Goal: Information Seeking & Learning: Find specific fact

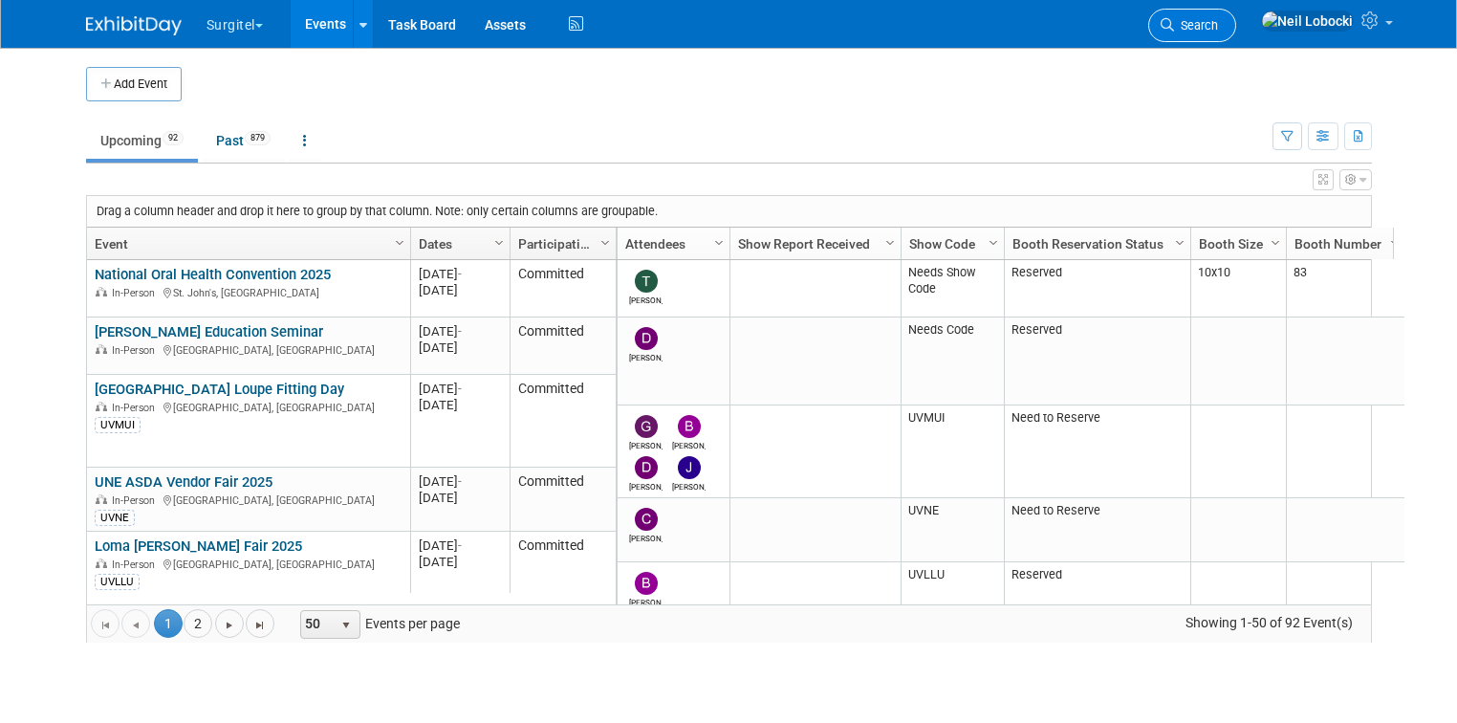
click at [1218, 26] on span "Search" at bounding box center [1196, 25] width 44 height 14
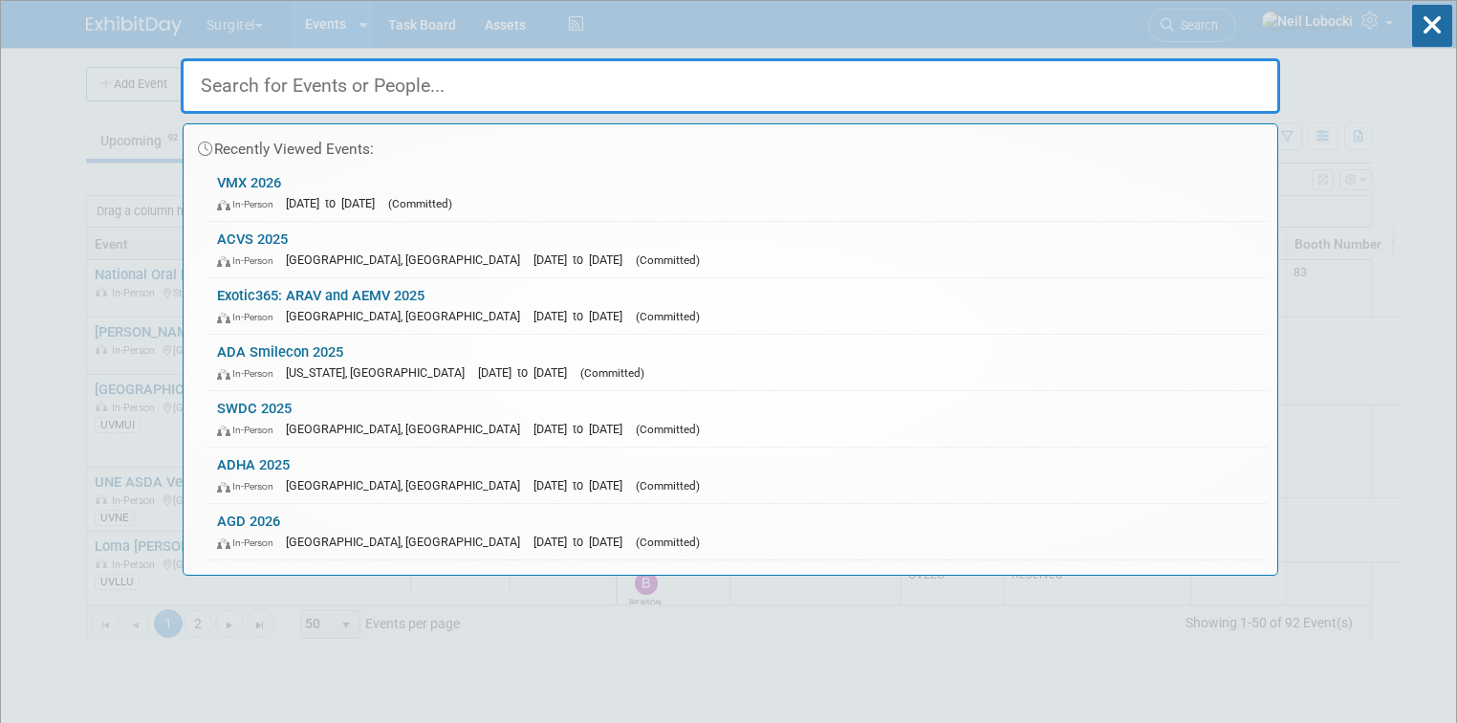
click at [504, 92] on input "text" at bounding box center [731, 85] width 1100 height 55
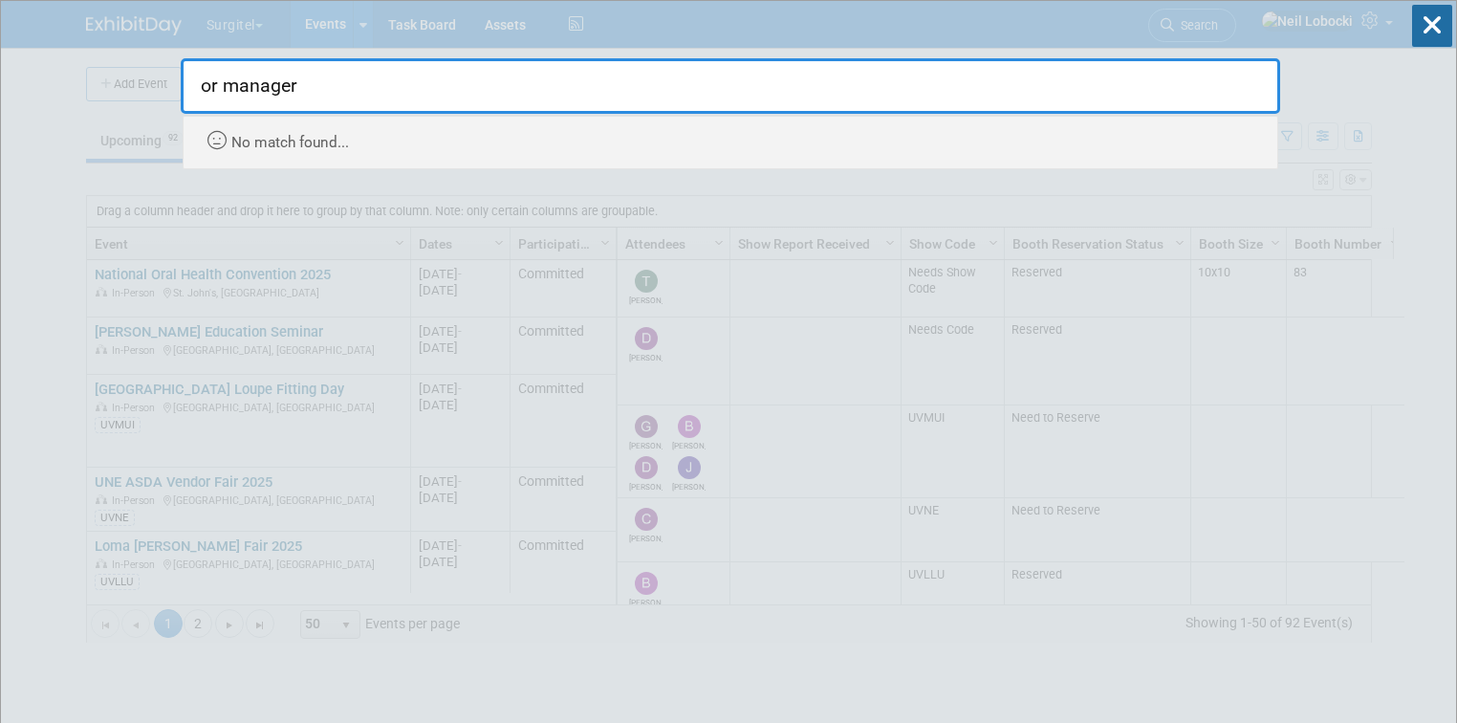
type input "or manager"
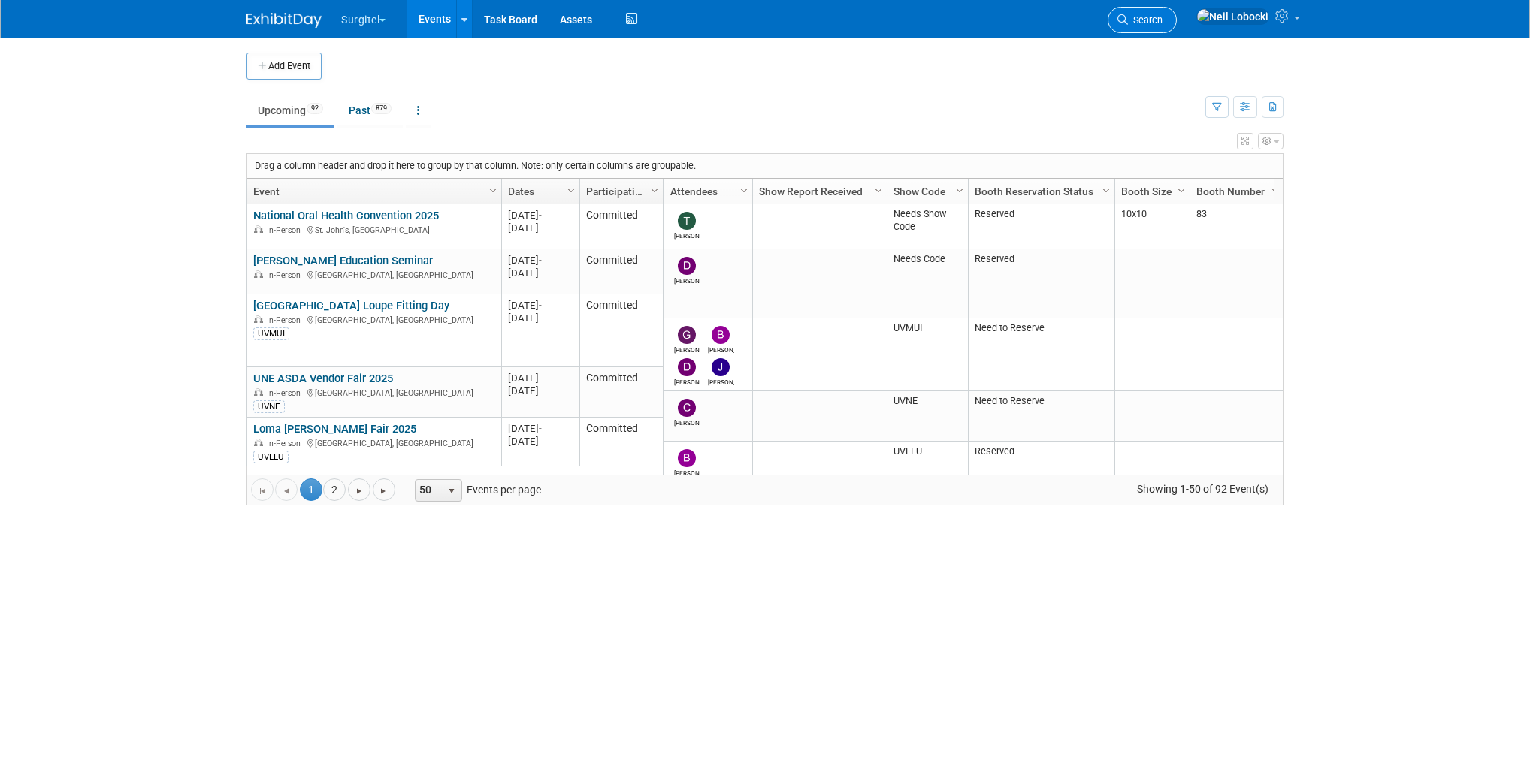
click at [1144, 23] on link "Search" at bounding box center [1143, 20] width 69 height 26
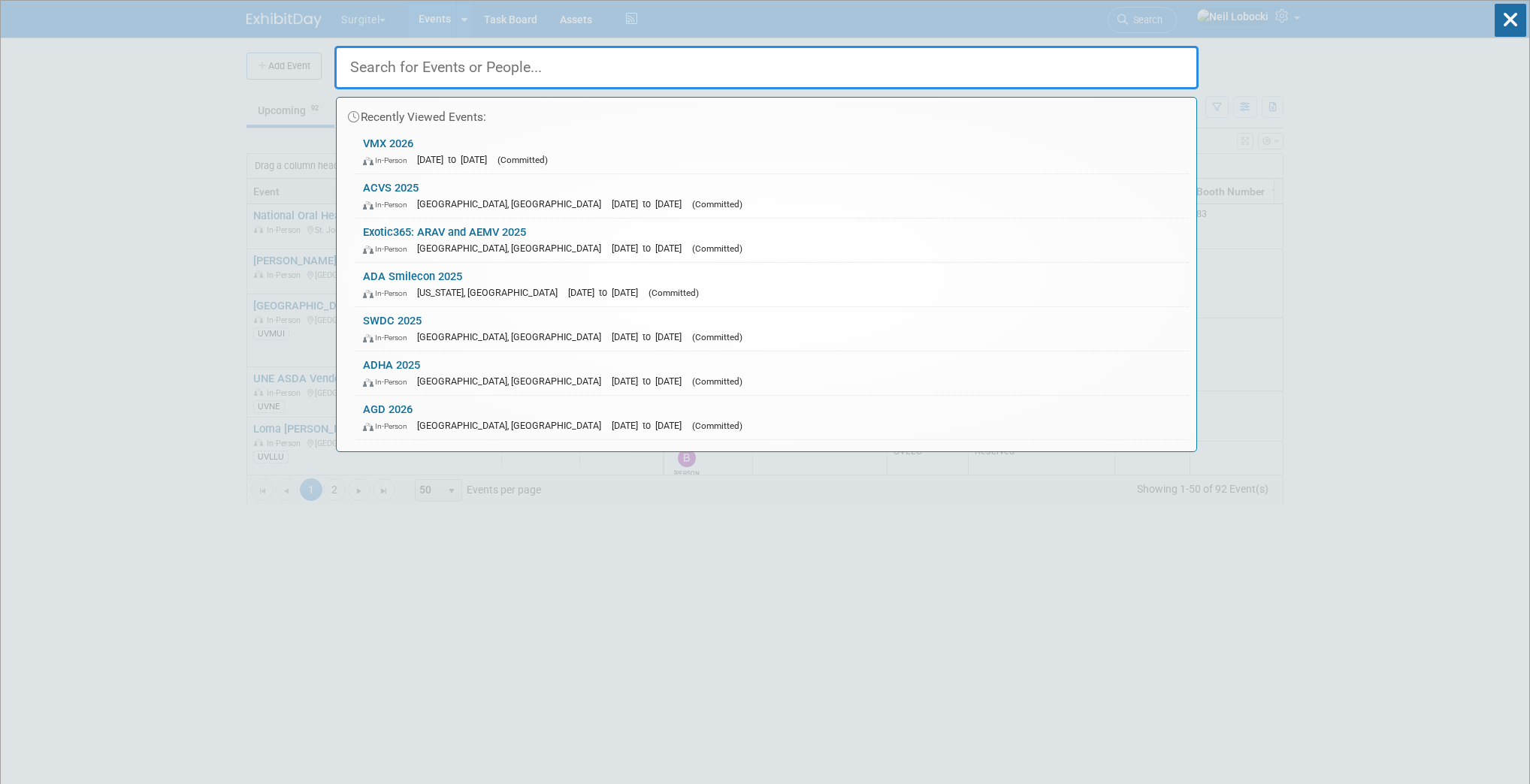
click at [609, 71] on input "text" at bounding box center [767, 67] width 864 height 43
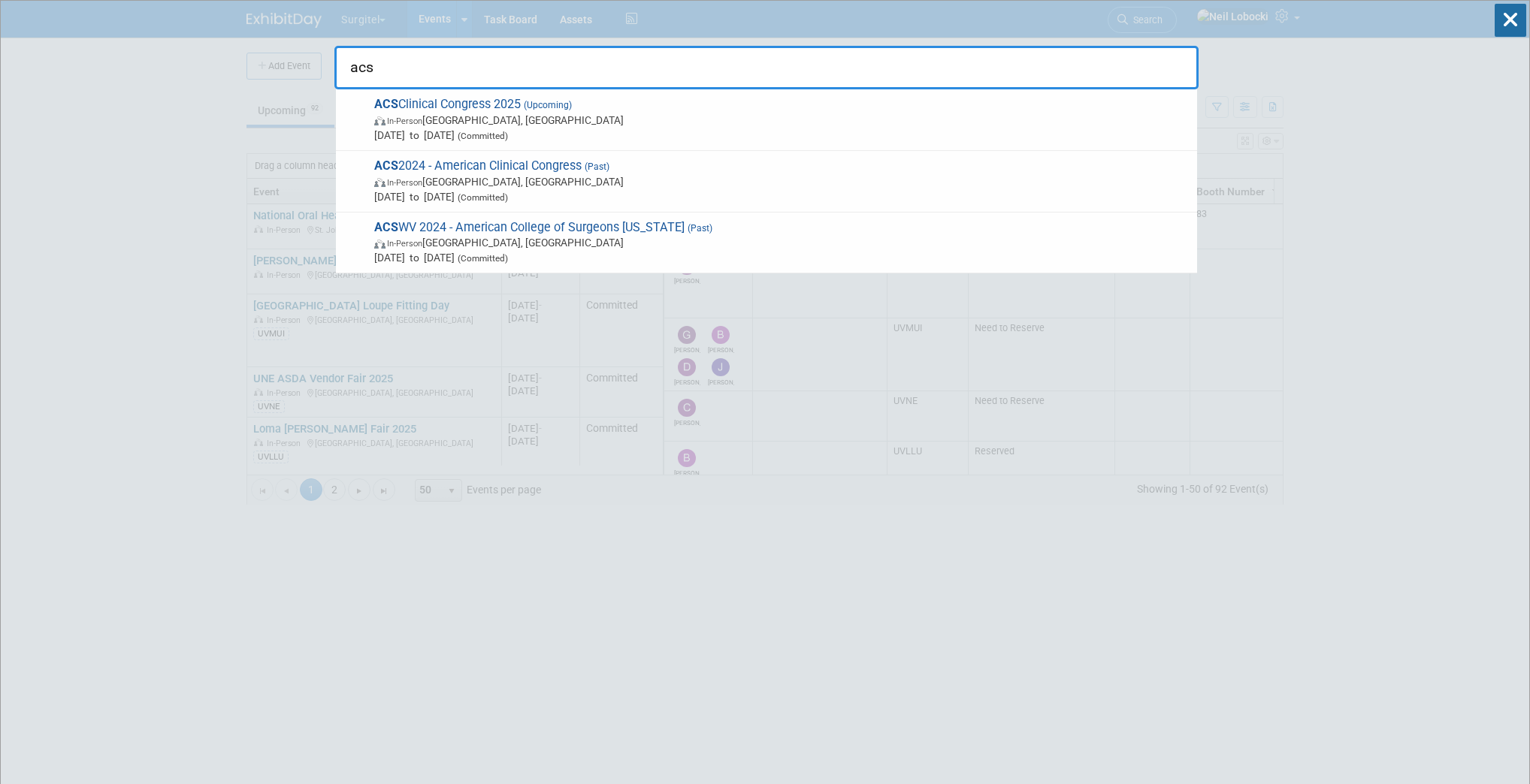
click at [615, 69] on input "acs" at bounding box center [767, 67] width 864 height 43
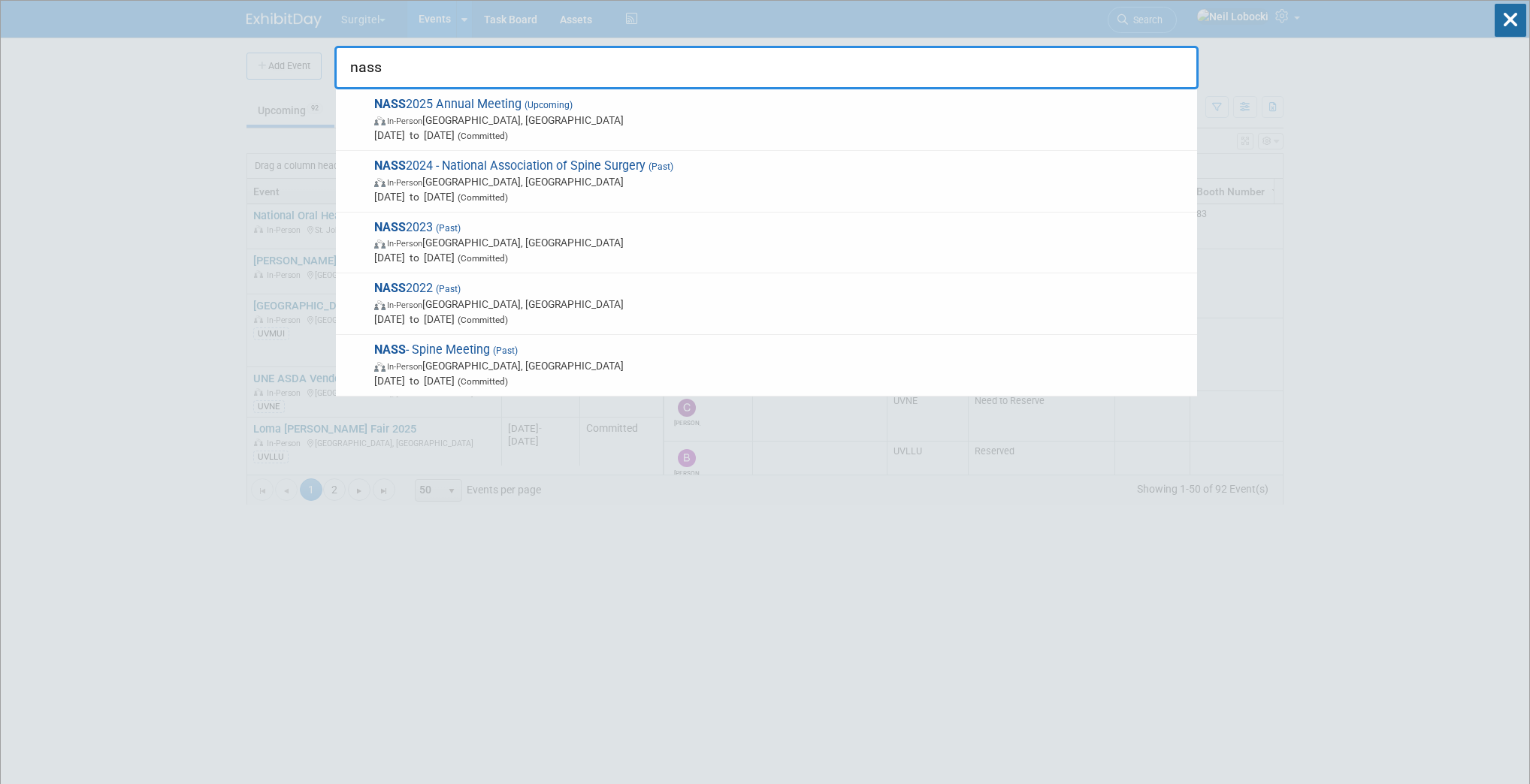
click at [620, 64] on input "nass" at bounding box center [767, 67] width 864 height 43
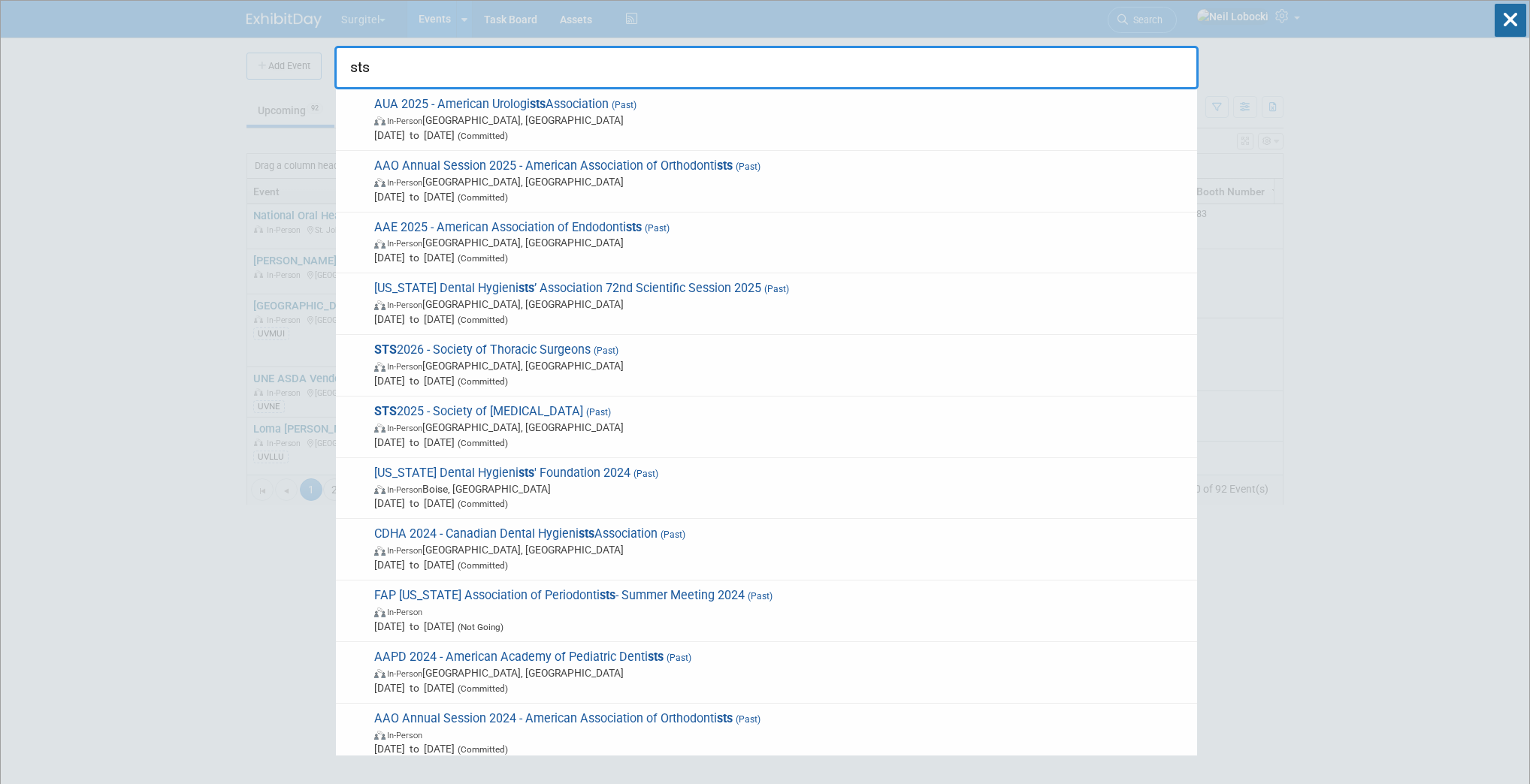
click at [436, 68] on input "sts" at bounding box center [767, 67] width 864 height 43
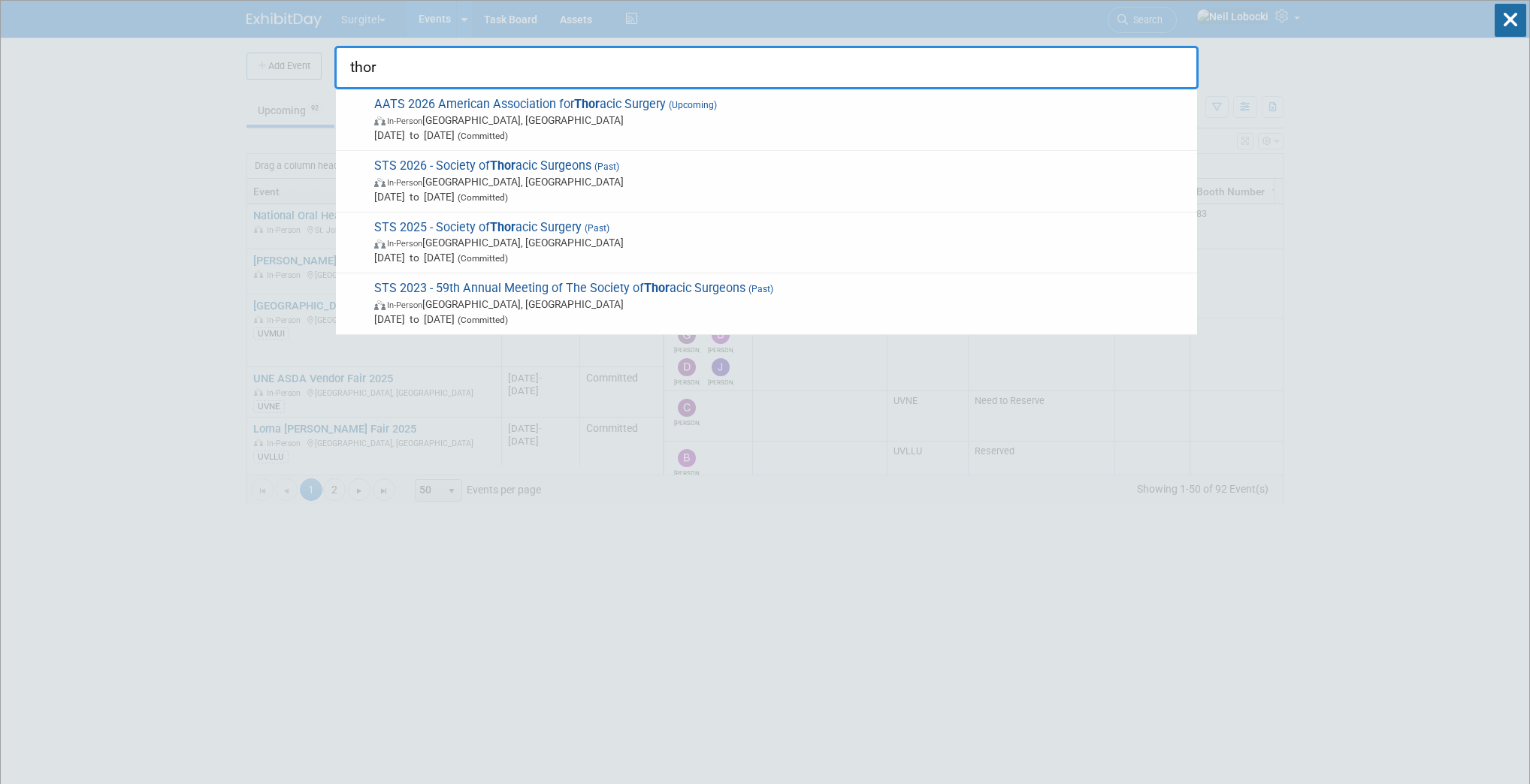
type input "thor"
click at [427, 66] on input "thor" at bounding box center [767, 67] width 864 height 43
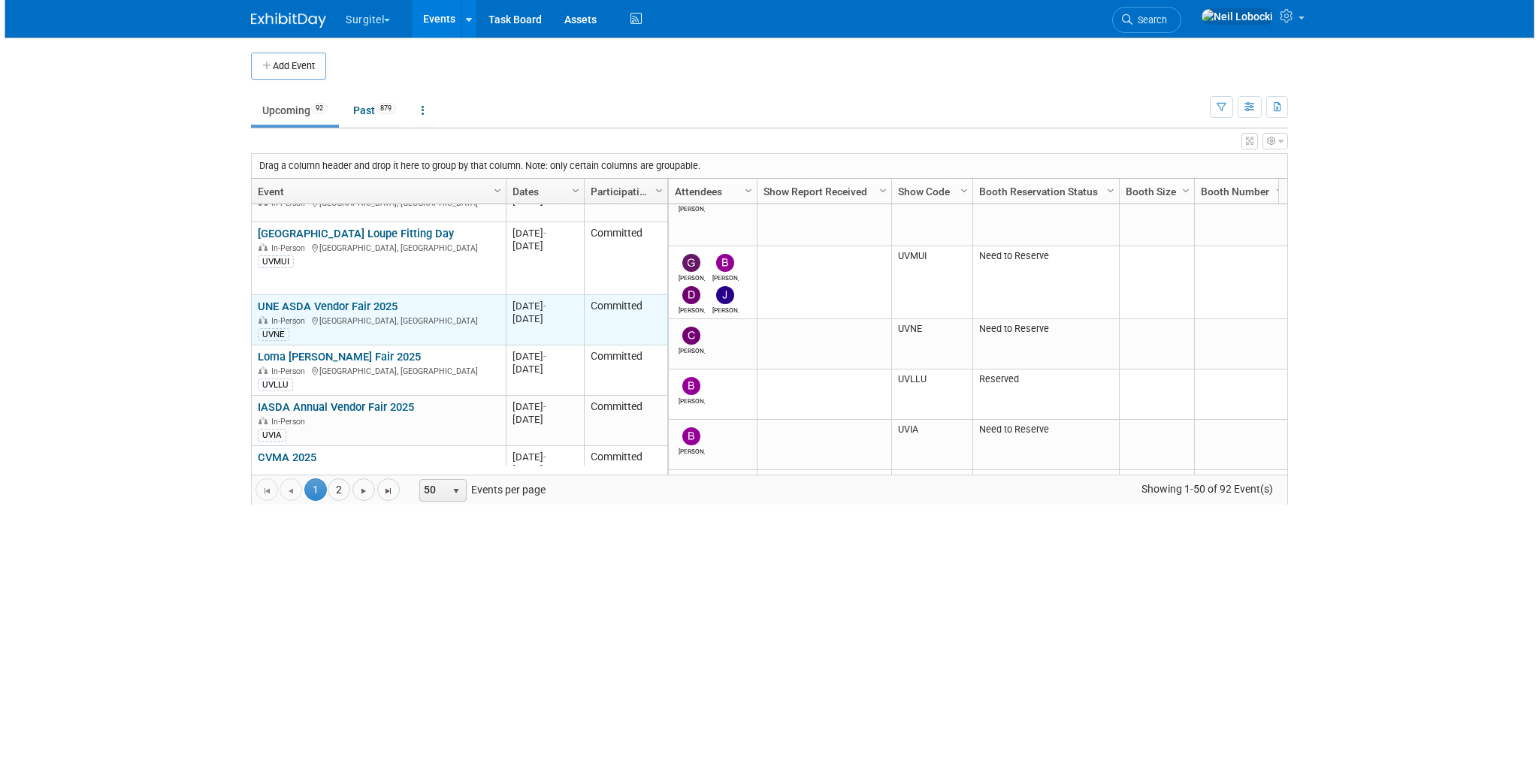
scroll to position [145, 0]
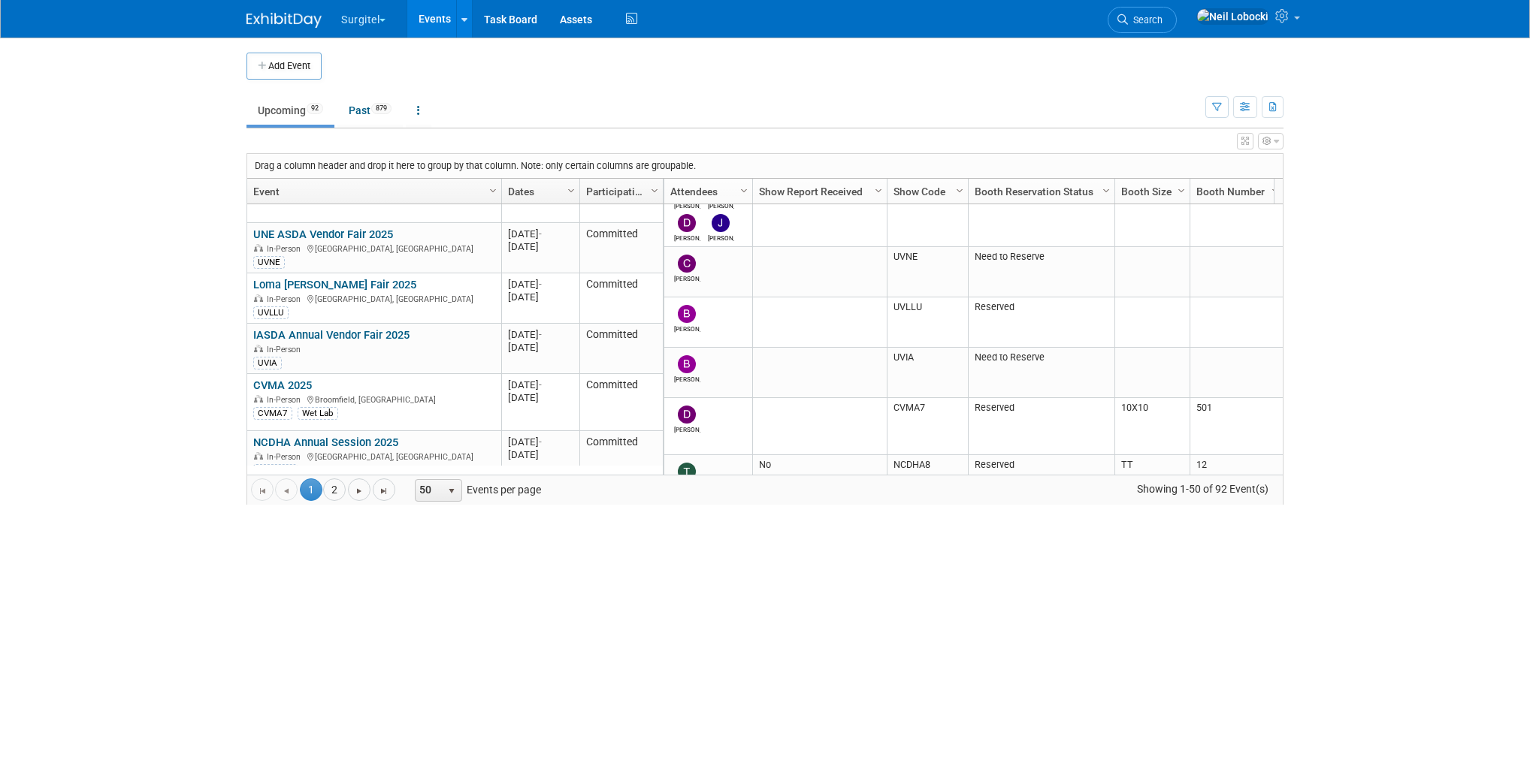
drag, startPoint x: 1247, startPoint y: 142, endPoint x: 556, endPoint y: 512, distance: 783.8
click at [1144, 142] on icon "button" at bounding box center [1246, 141] width 8 height 9
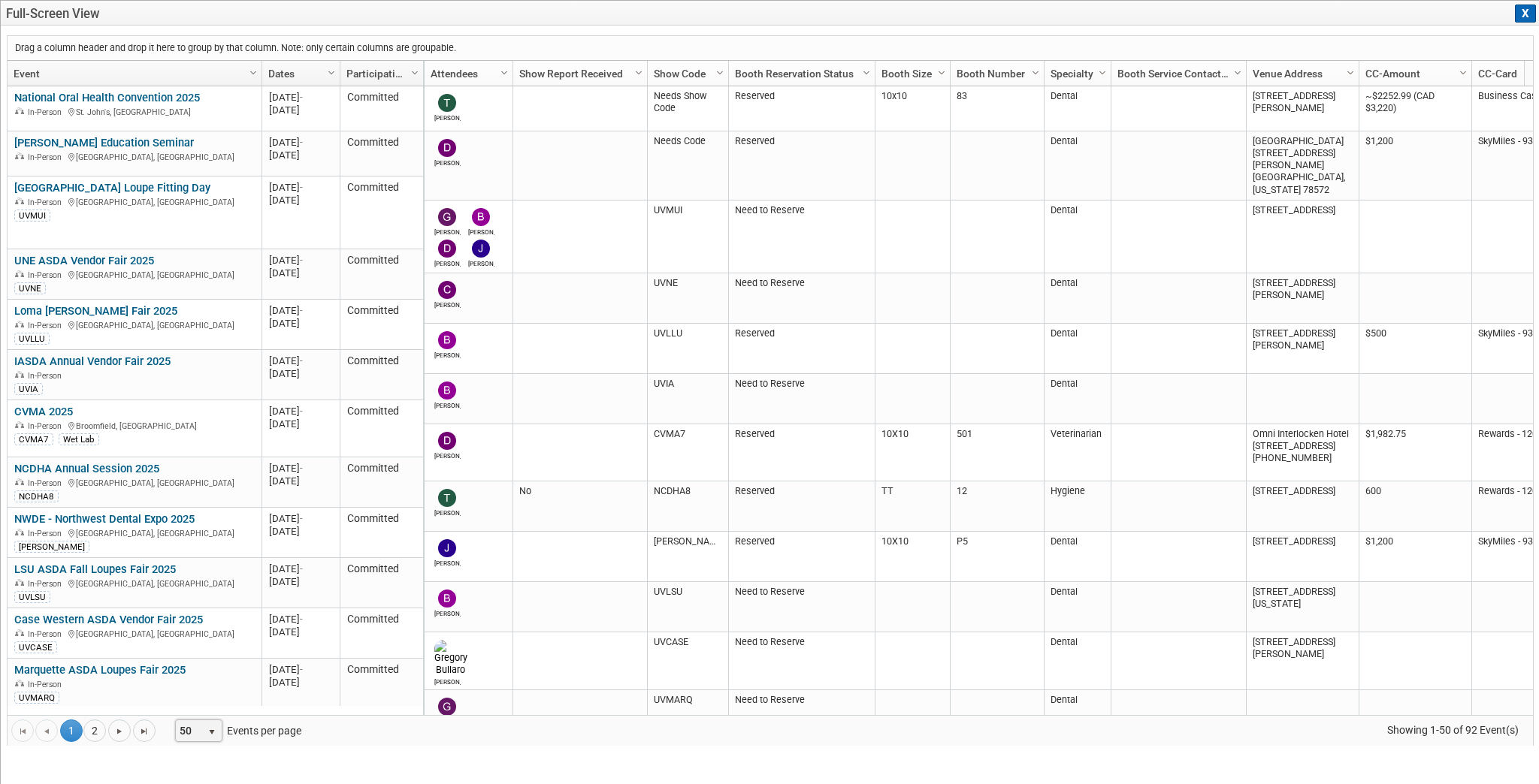
click at [195, 567] on span "50" at bounding box center [189, 731] width 26 height 21
click at [201, 567] on li "100" at bounding box center [197, 708] width 43 height 20
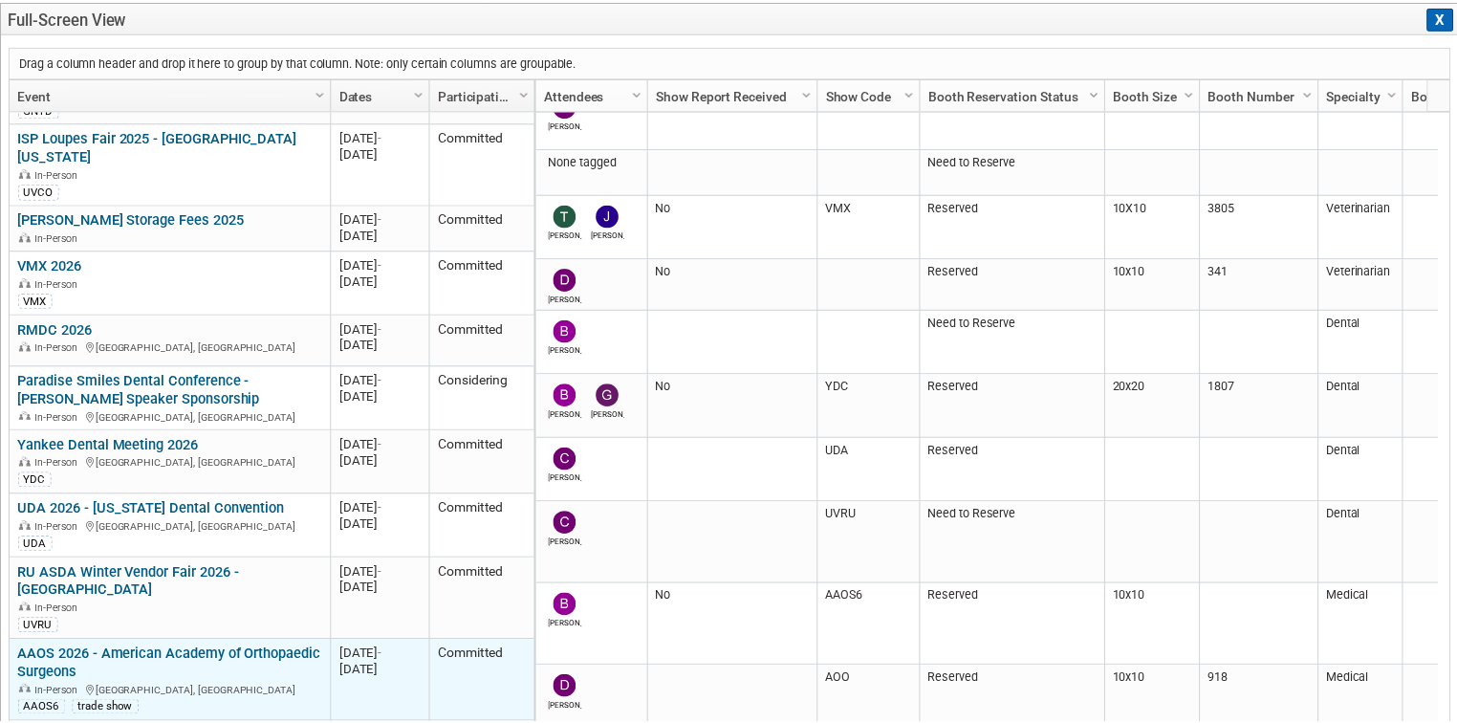
scroll to position [4223, 0]
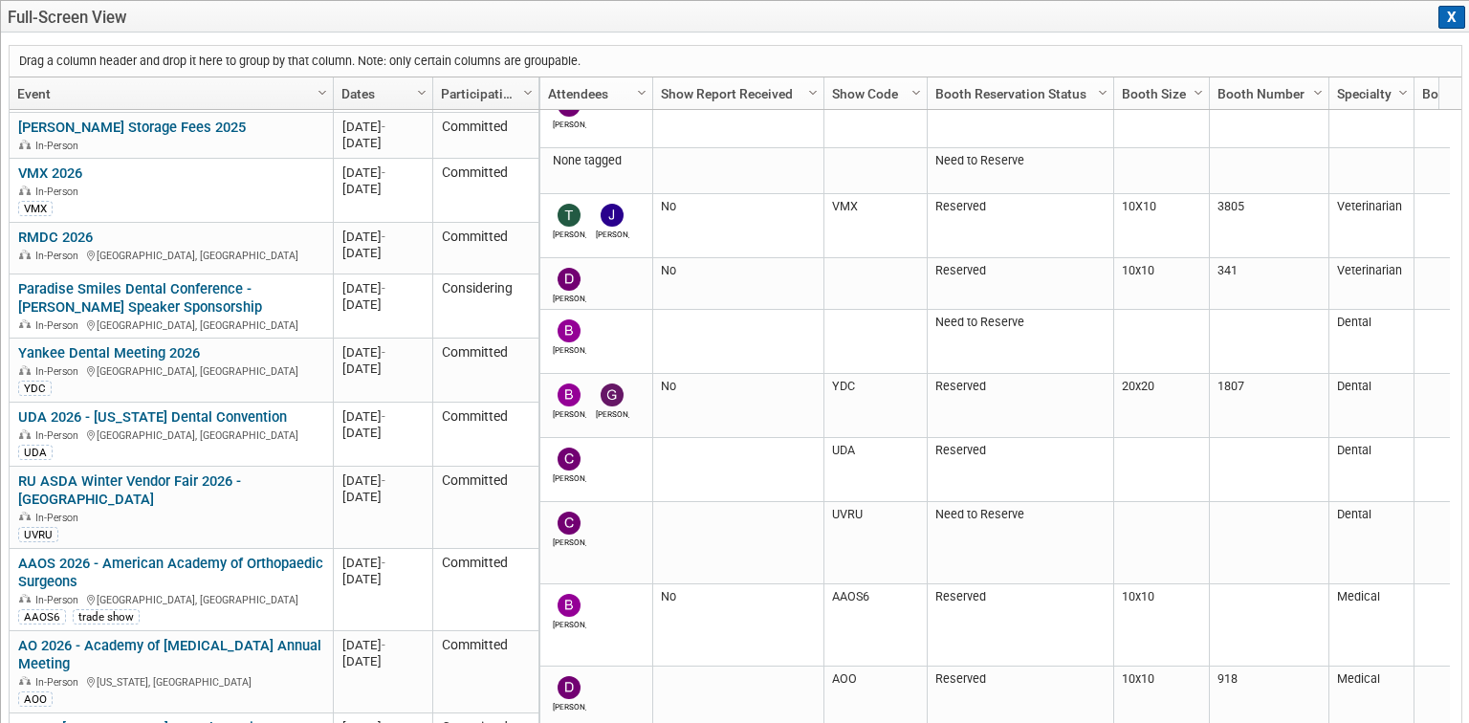
drag, startPoint x: 1452, startPoint y: 19, endPoint x: 629, endPoint y: 191, distance: 840.2
click at [1454, 19] on button "X" at bounding box center [1451, 17] width 27 height 23
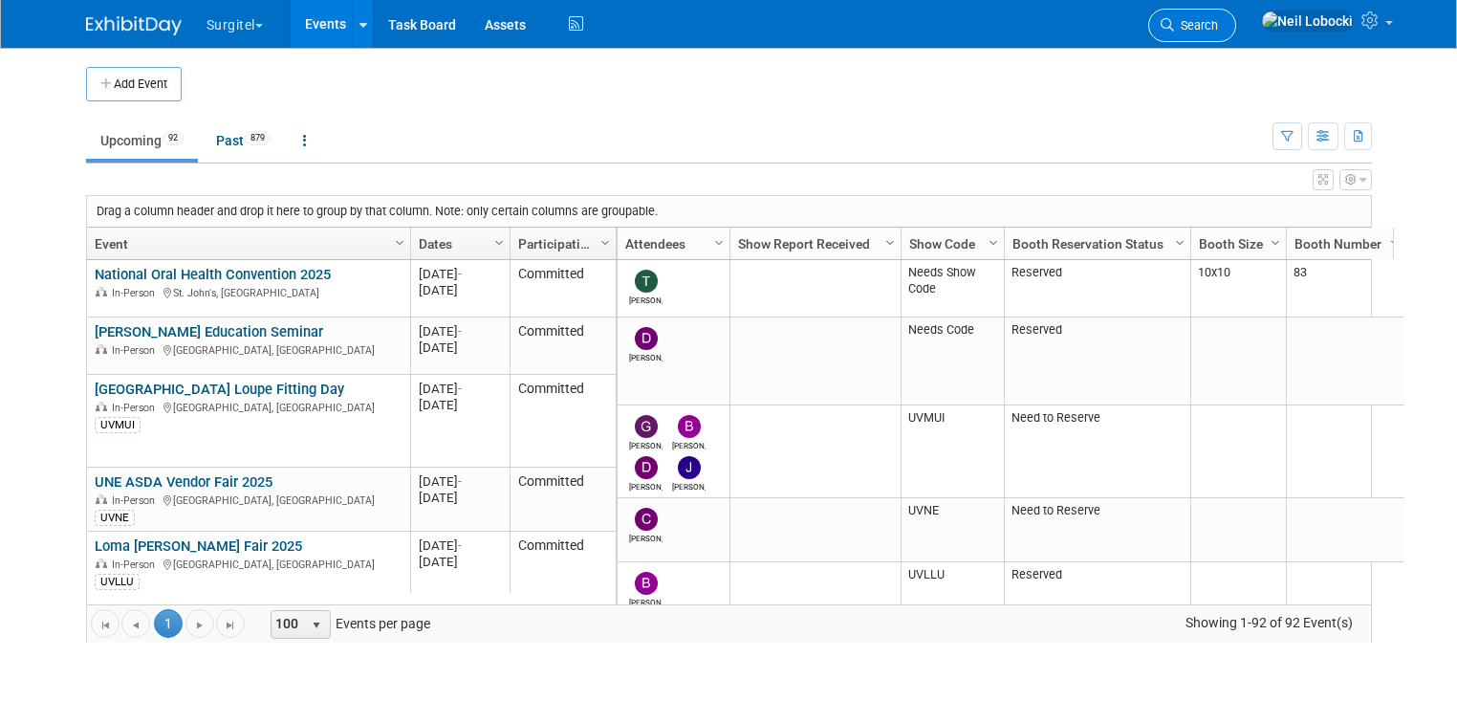
click at [1218, 27] on span "Search" at bounding box center [1196, 25] width 44 height 14
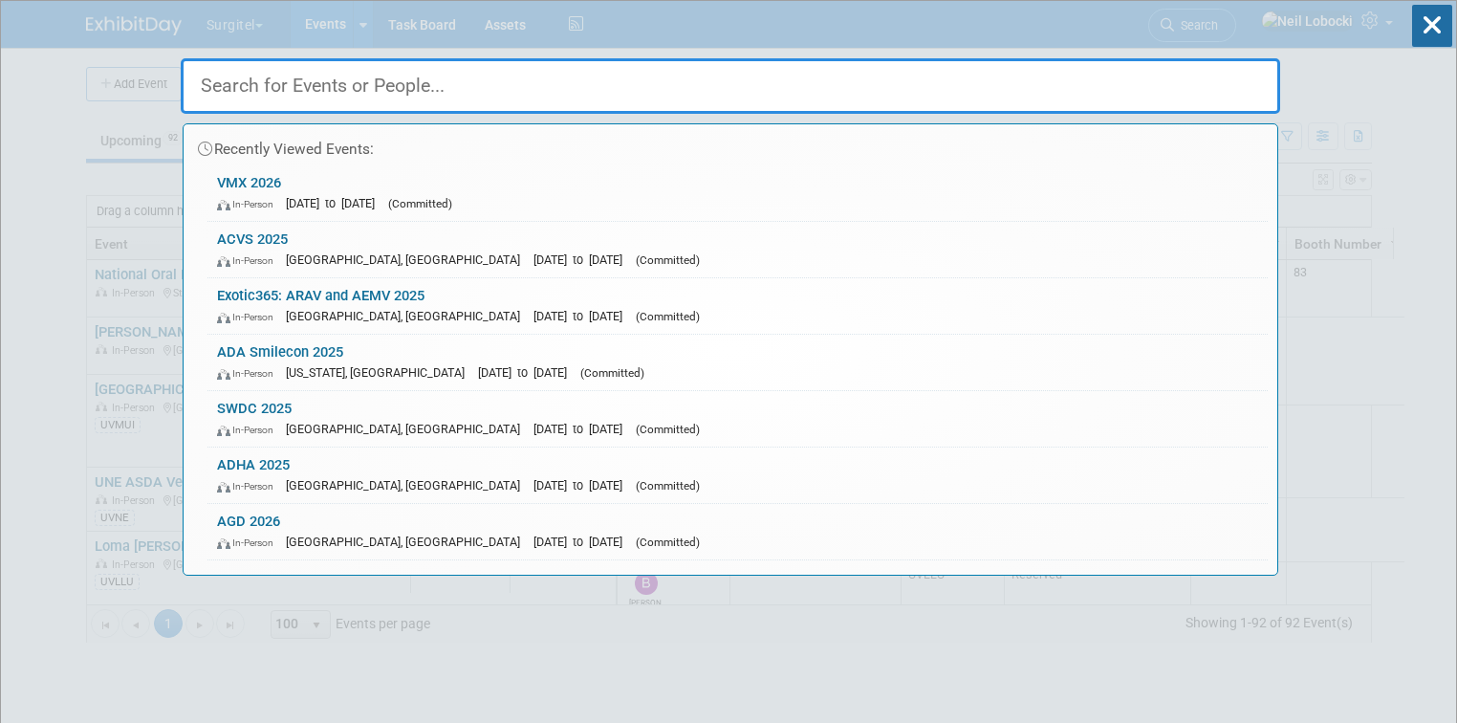
click at [858, 84] on input "text" at bounding box center [731, 85] width 1100 height 55
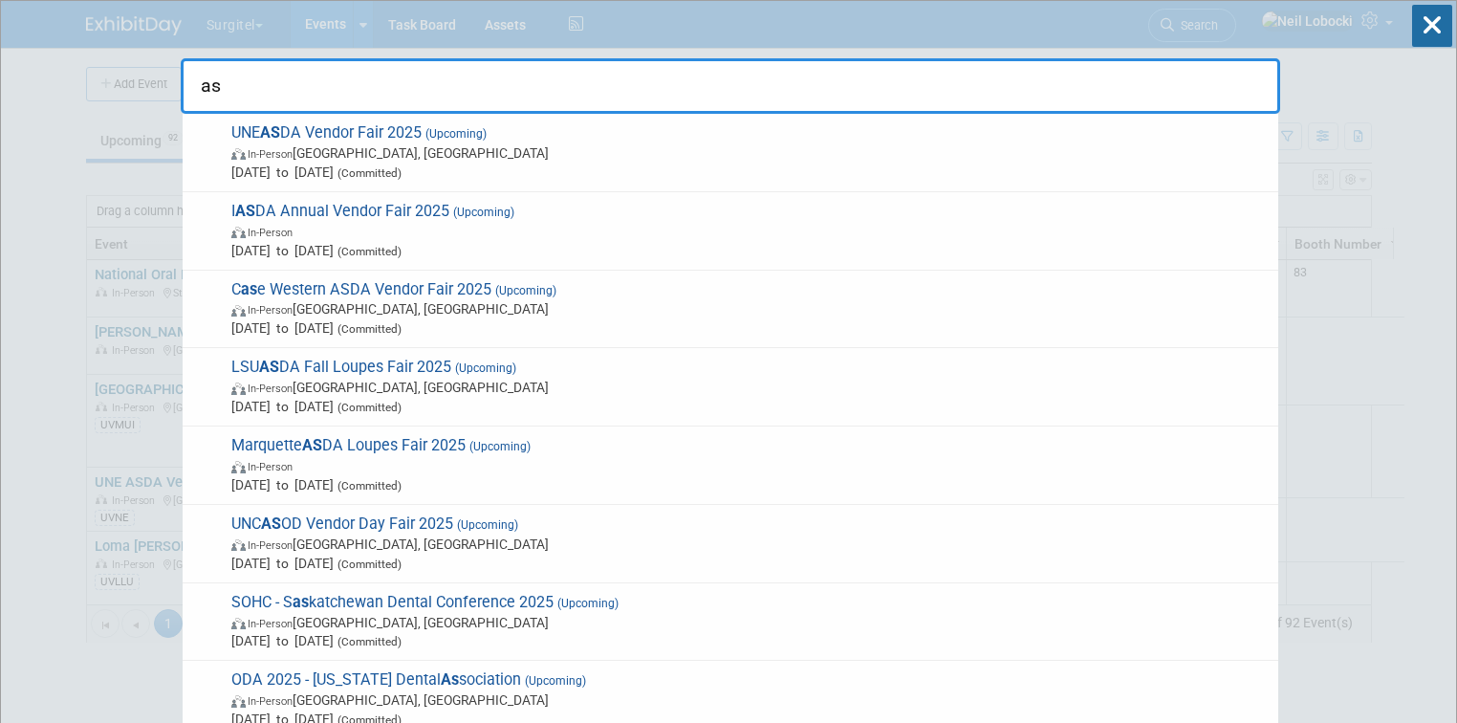
type input "a"
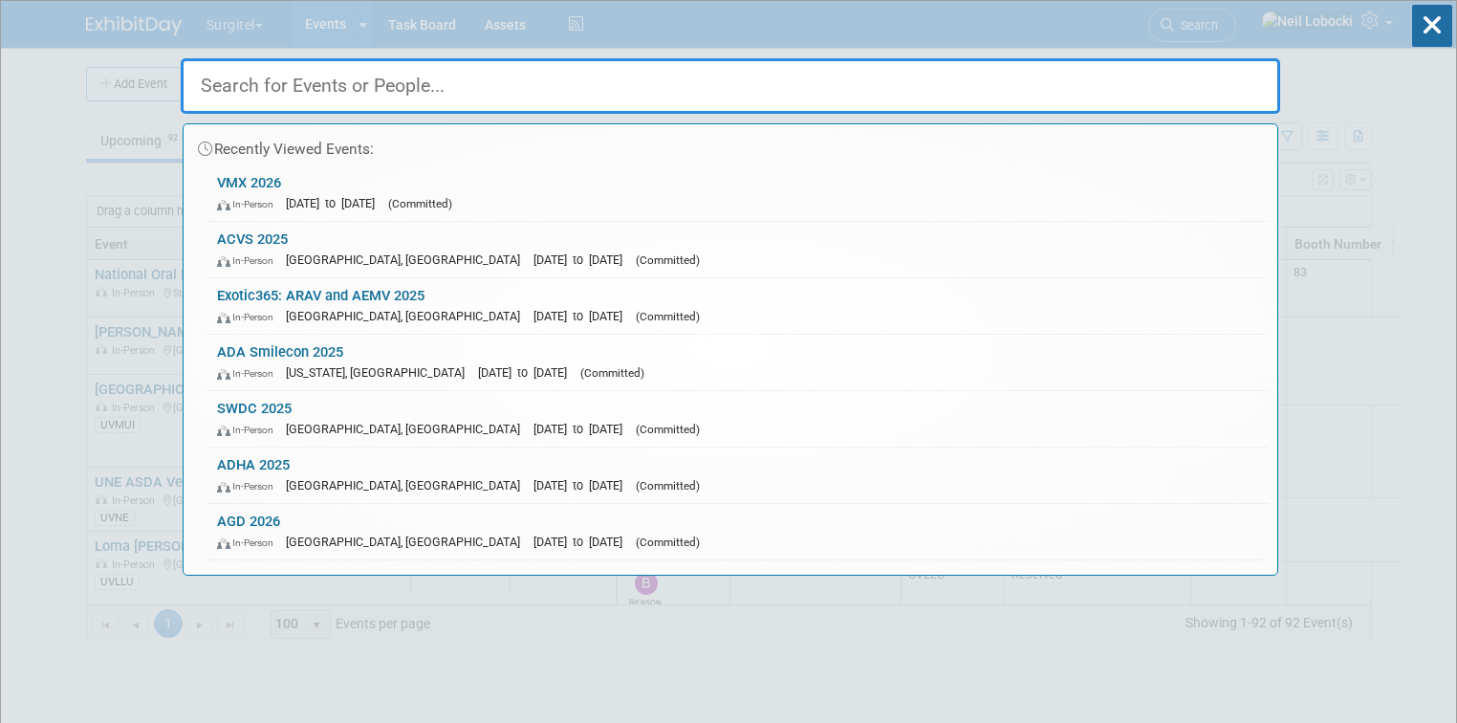
type input "a"
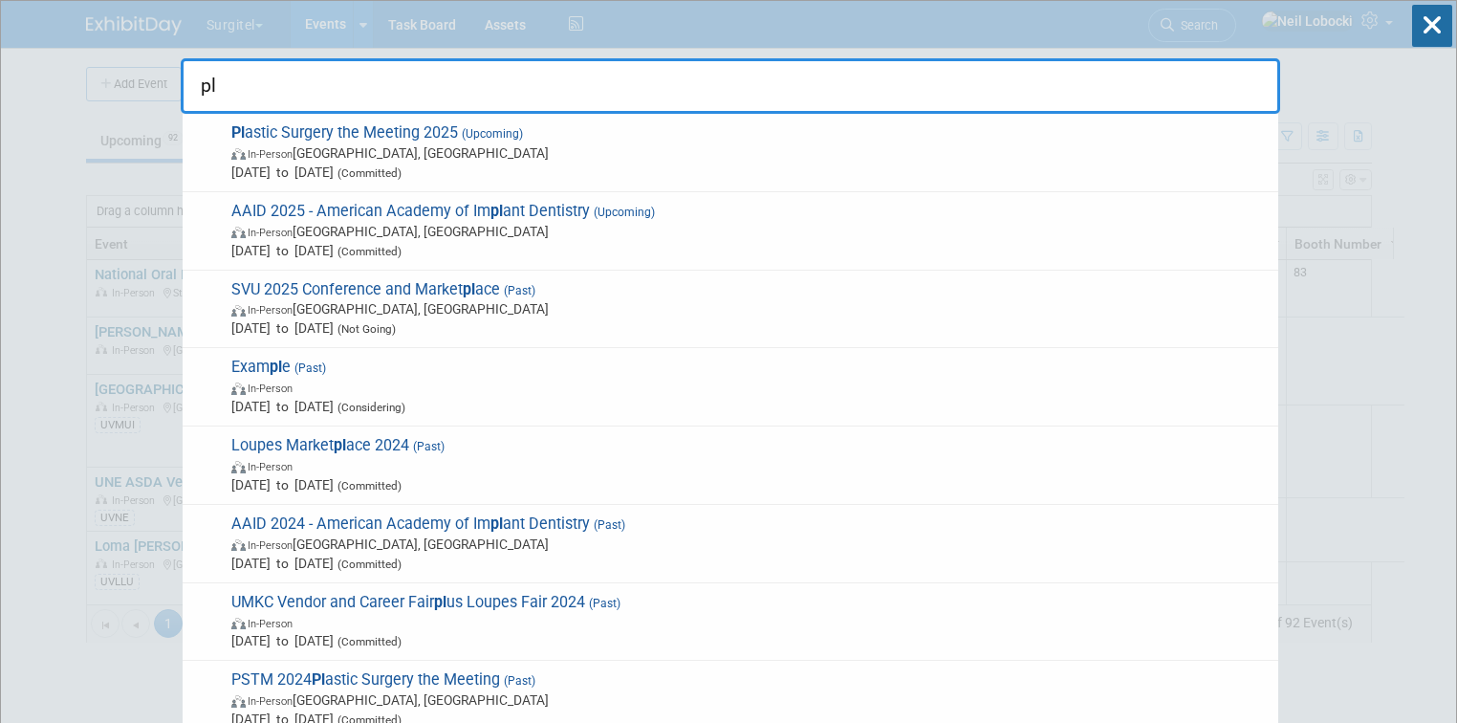
type input "p"
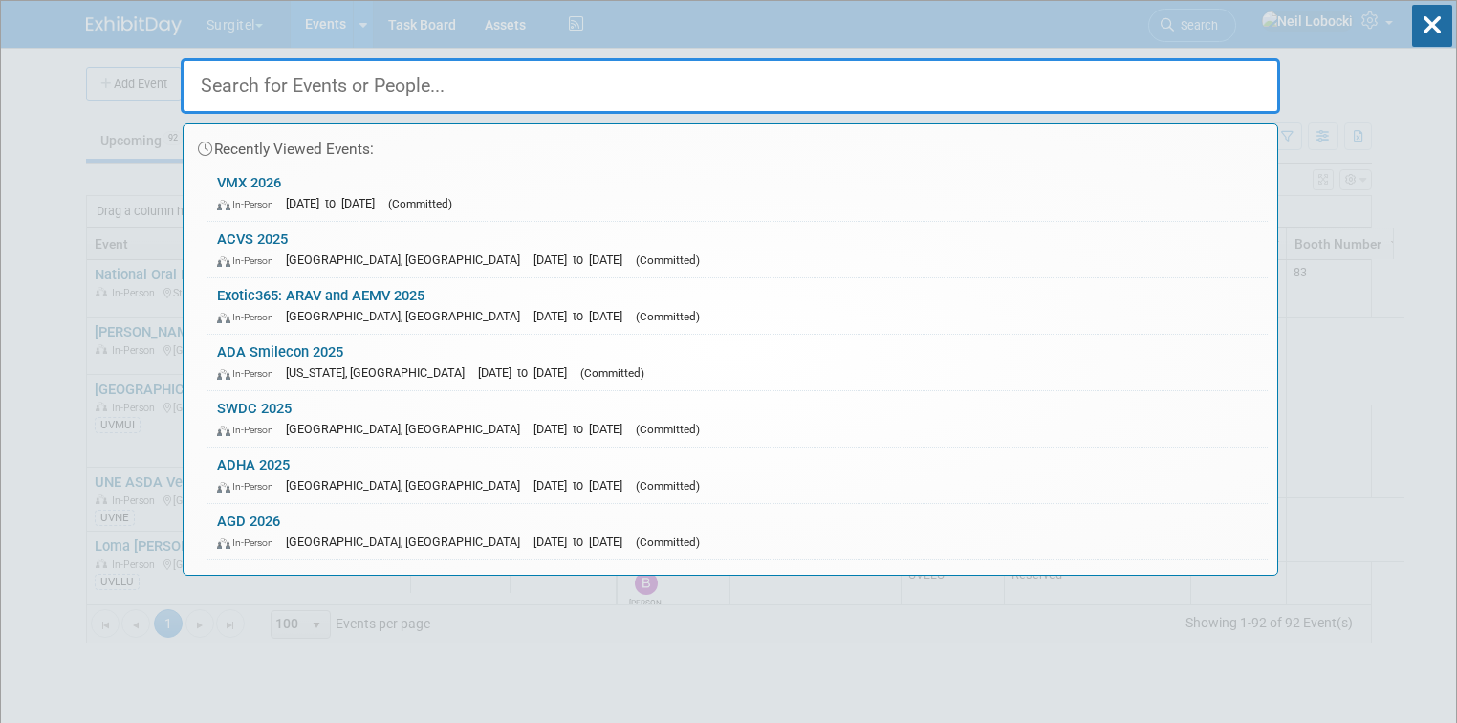
click at [442, 88] on input "text" at bounding box center [731, 85] width 1100 height 55
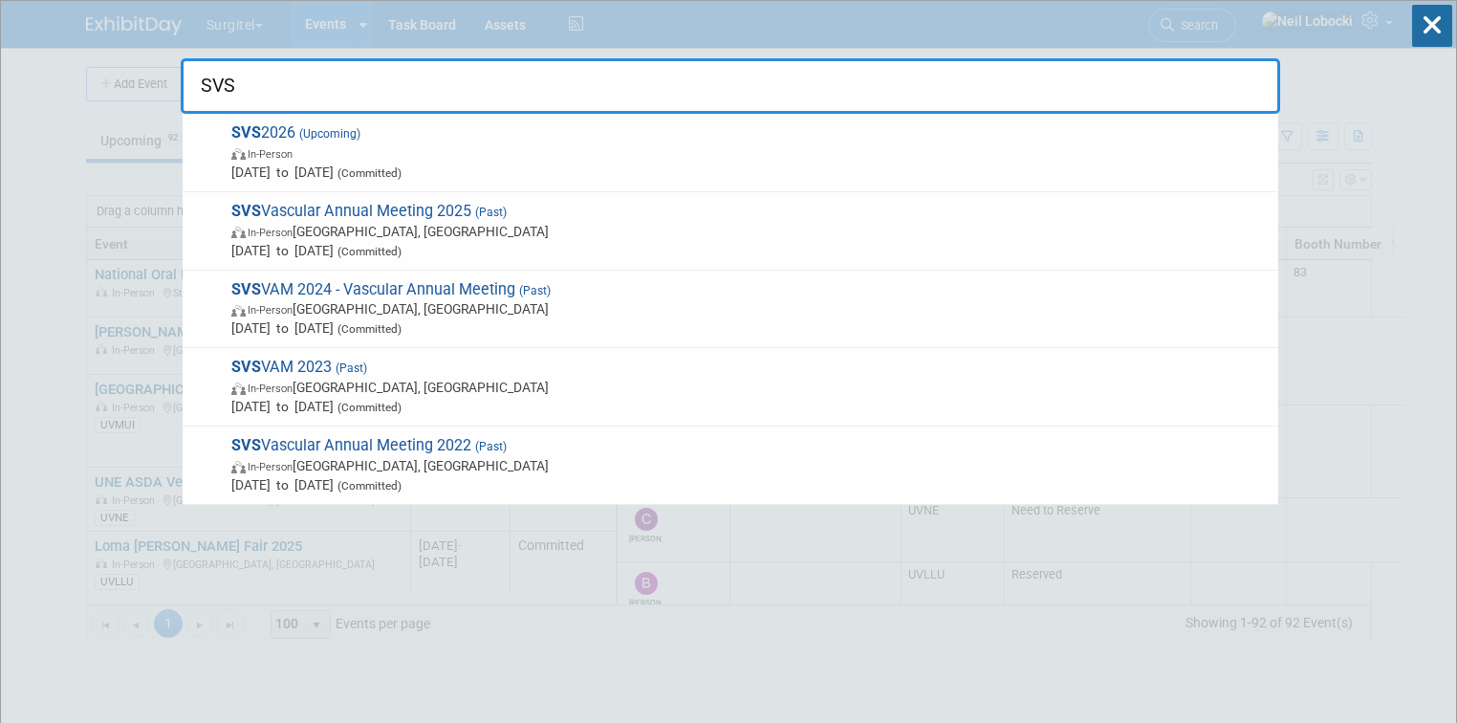
click at [354, 89] on input "SVS" at bounding box center [731, 85] width 1100 height 55
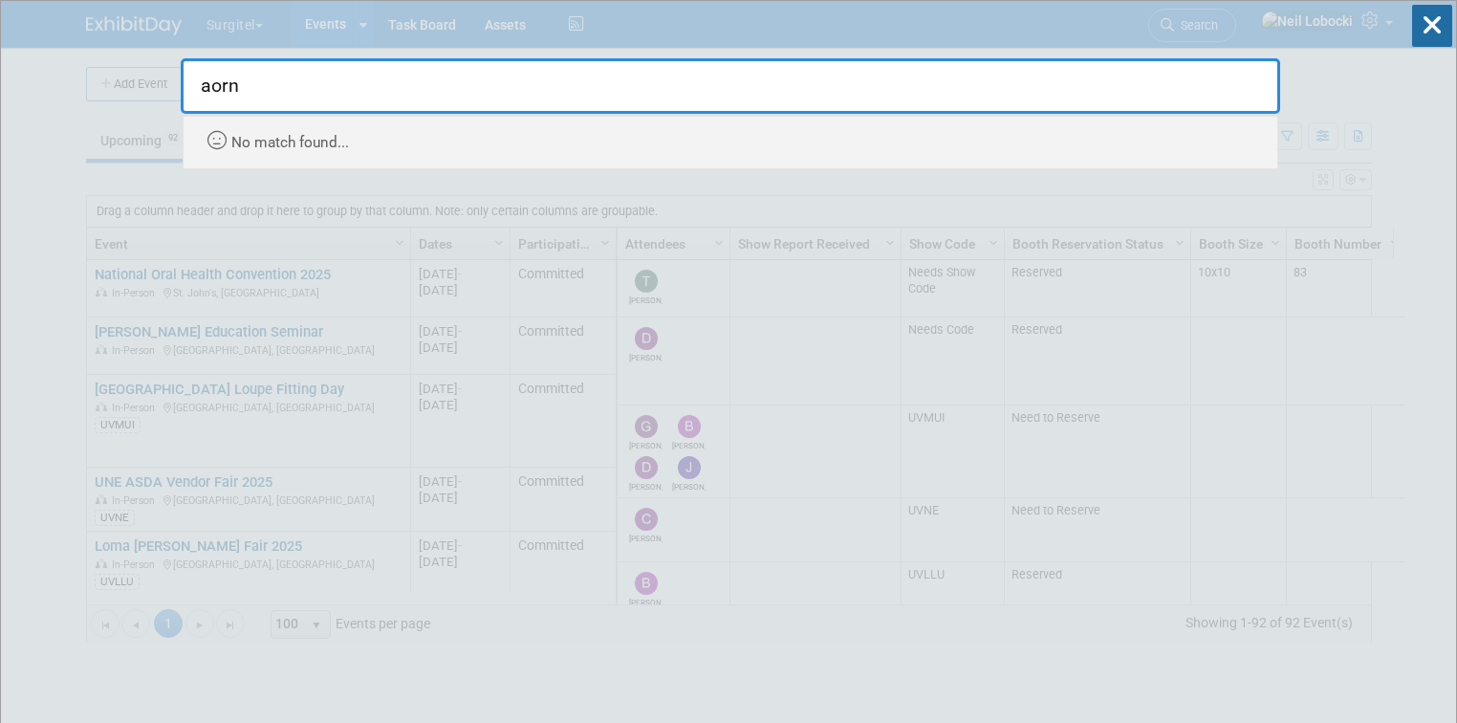
click at [354, 89] on input "aorn" at bounding box center [731, 85] width 1100 height 55
type input "aorn"
